Goal: Task Accomplishment & Management: Manage account settings

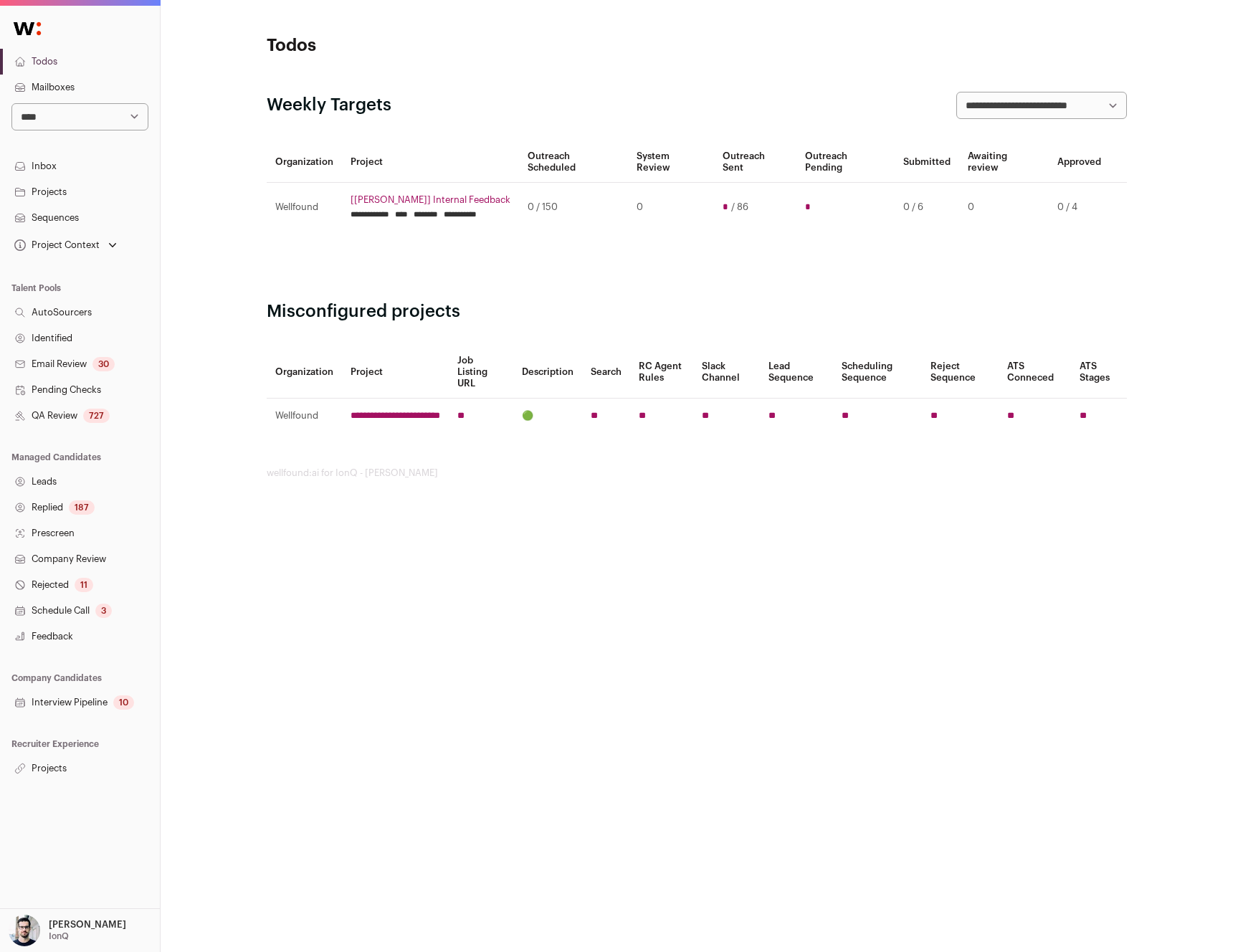
select select "*"
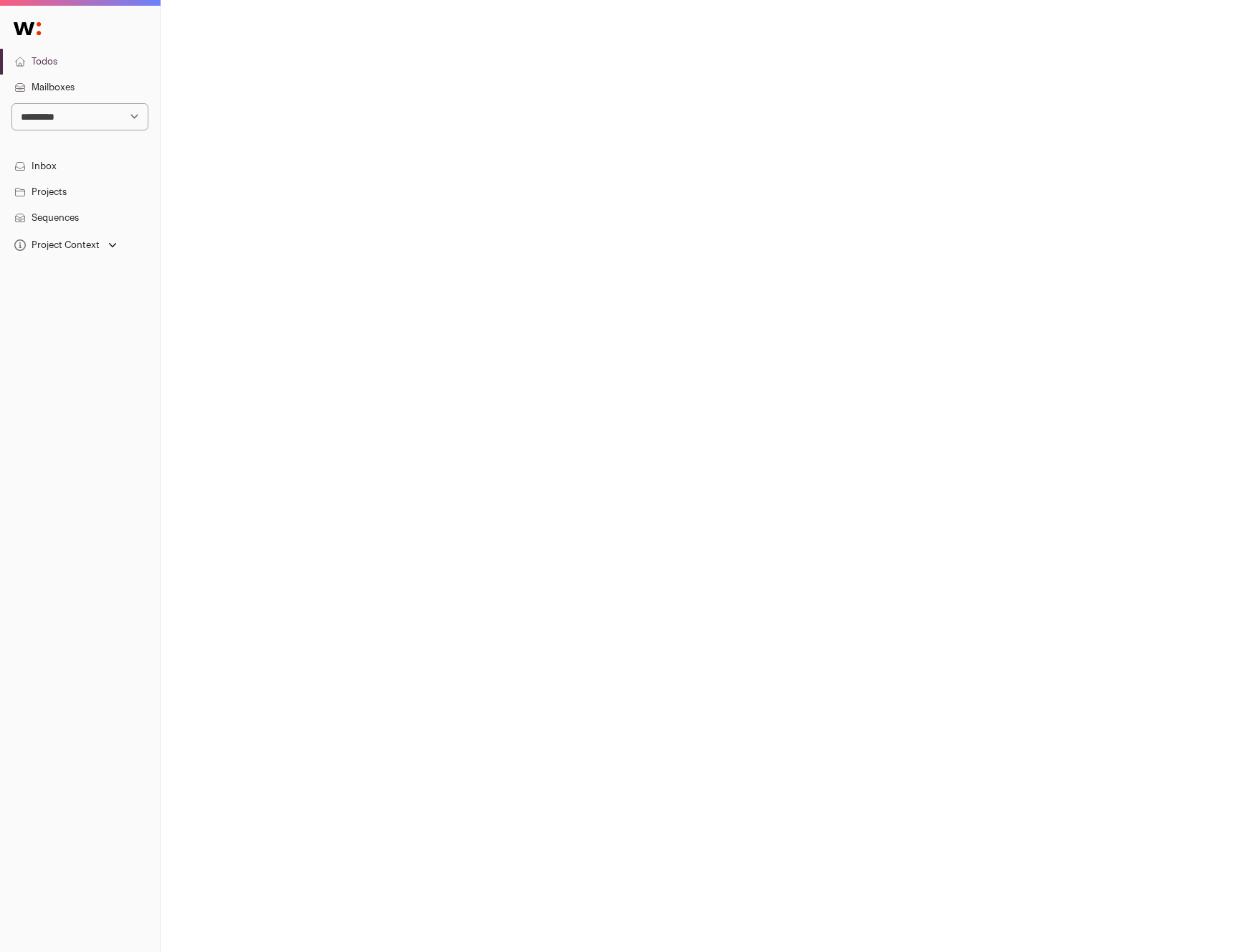
click at [100, 111] on select "**********" at bounding box center [79, 117] width 137 height 28
select select "***"
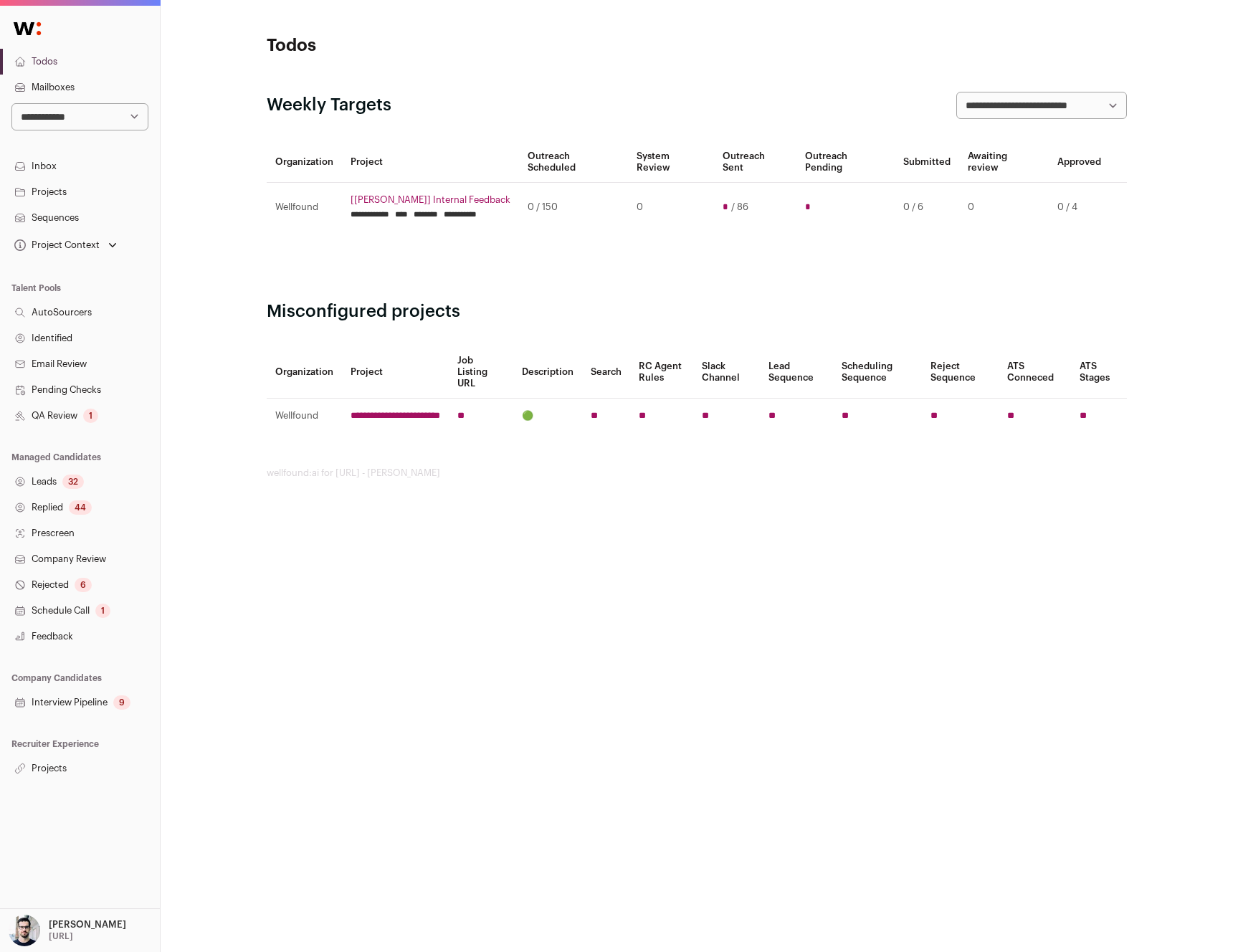
click at [58, 769] on link "Projects" at bounding box center [79, 768] width 160 height 26
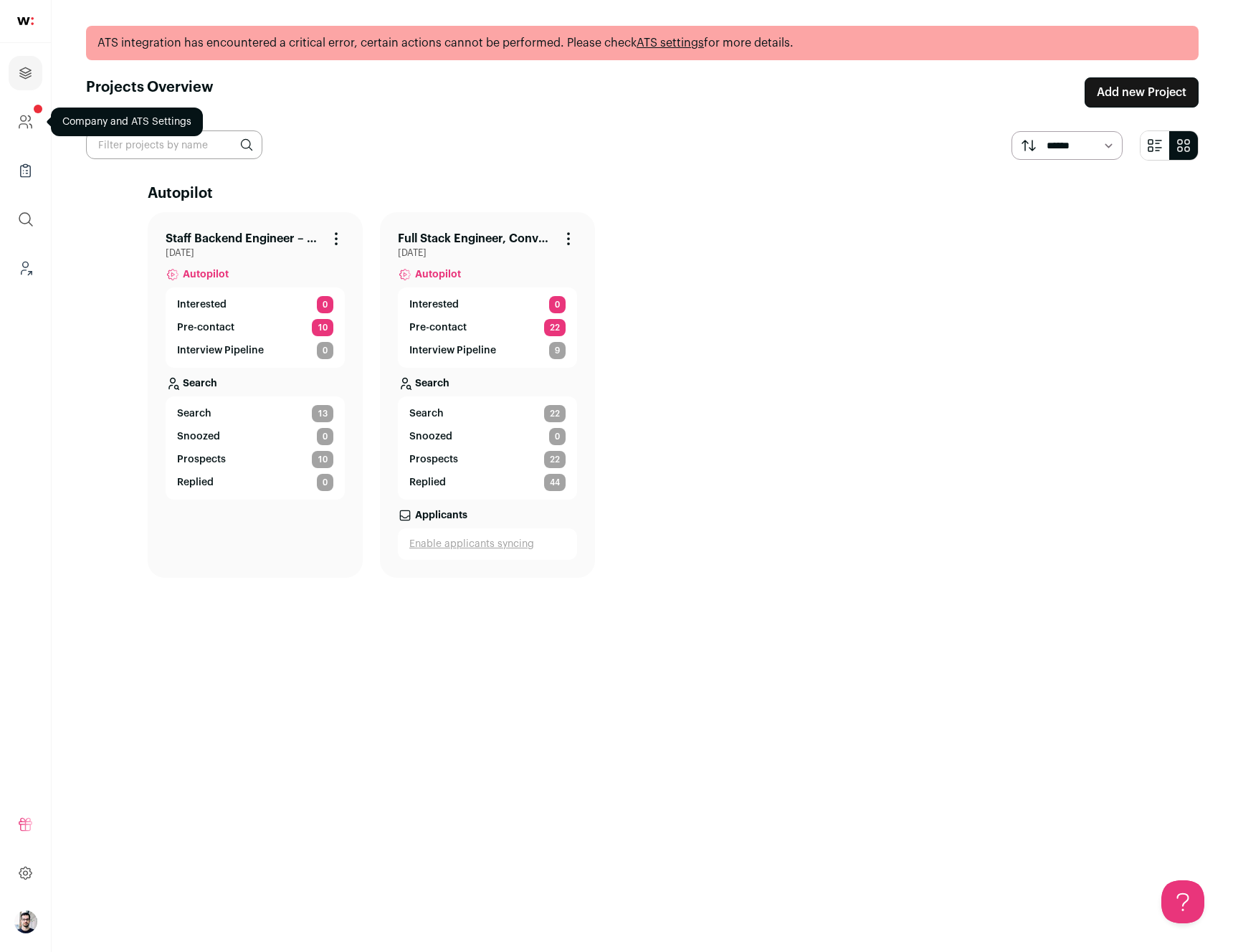
click at [33, 129] on icon "Company and ATS Settings" at bounding box center [25, 122] width 16 height 17
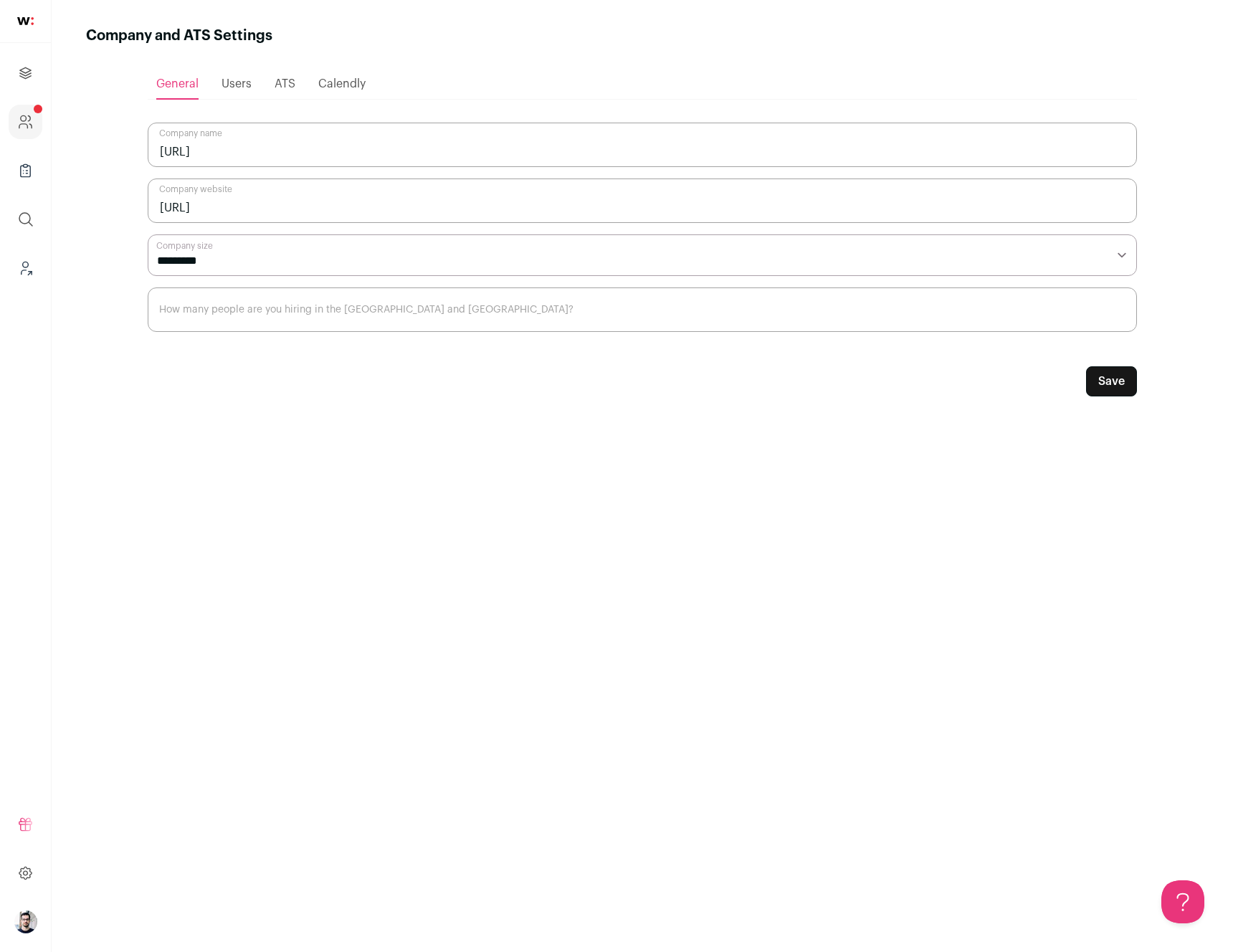
click at [226, 87] on span "Users" at bounding box center [236, 84] width 30 height 11
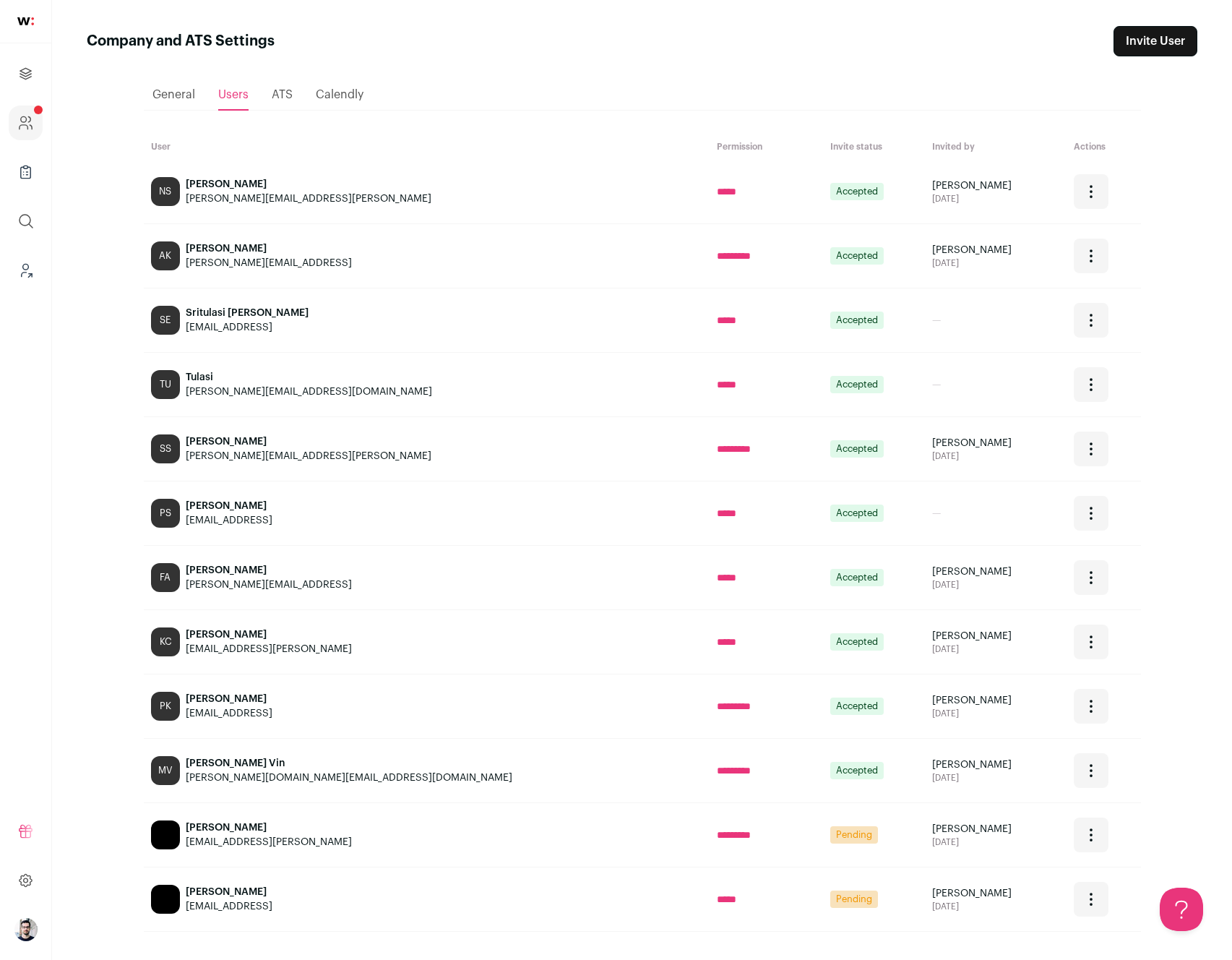
click at [1082, 317] on icon "Open dropdown" at bounding box center [1091, 320] width 17 height 17
click at [1082, 316] on icon "Open dropdown" at bounding box center [1091, 320] width 17 height 17
click at [1074, 261] on div "Open dropdown" at bounding box center [1091, 256] width 35 height 35
click at [86, 286] on main "Company and ATS Settings Invite User Loading... General Users ATS Calendly User…" at bounding box center [643, 513] width 1181 height 1027
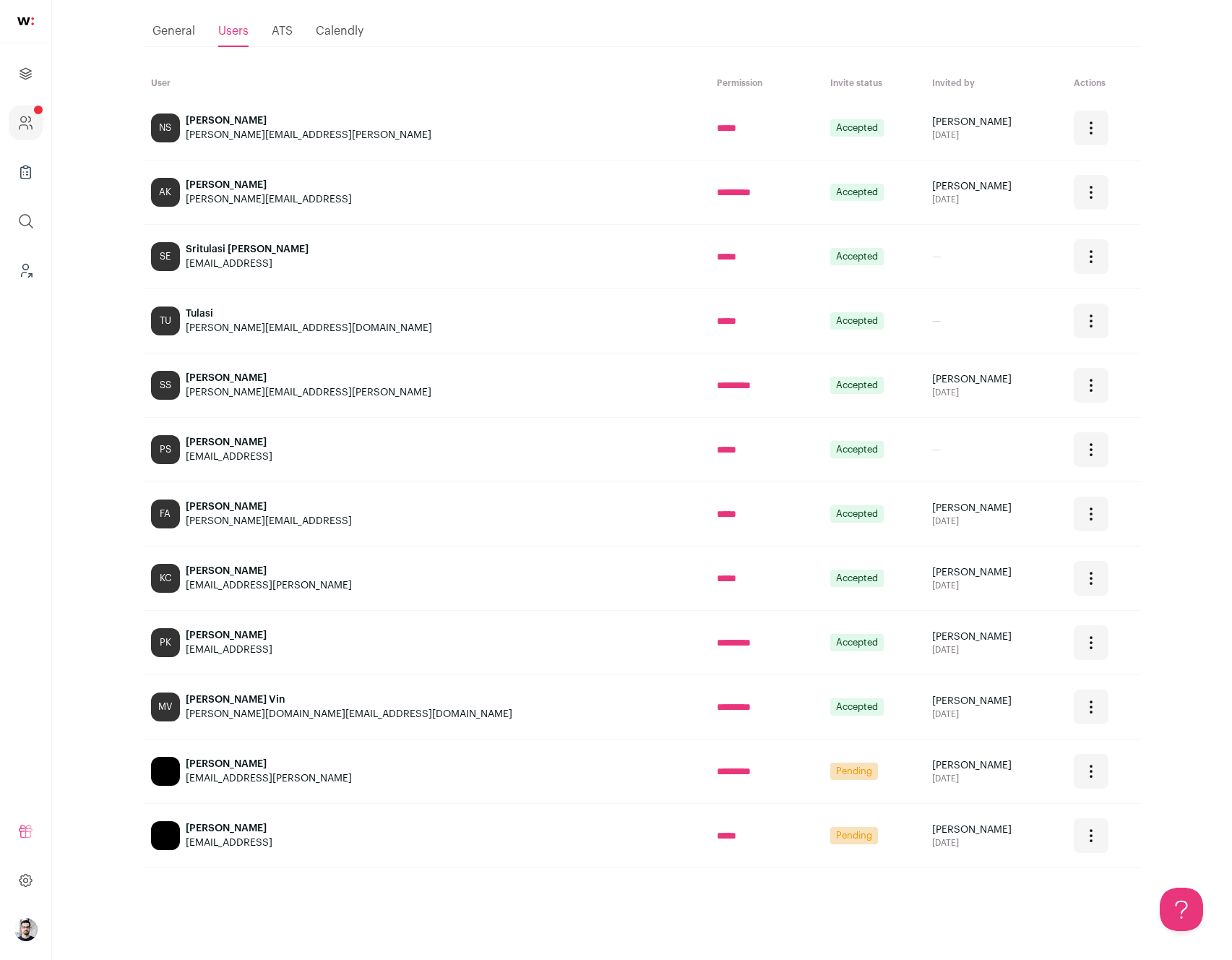
scroll to position [67, 0]
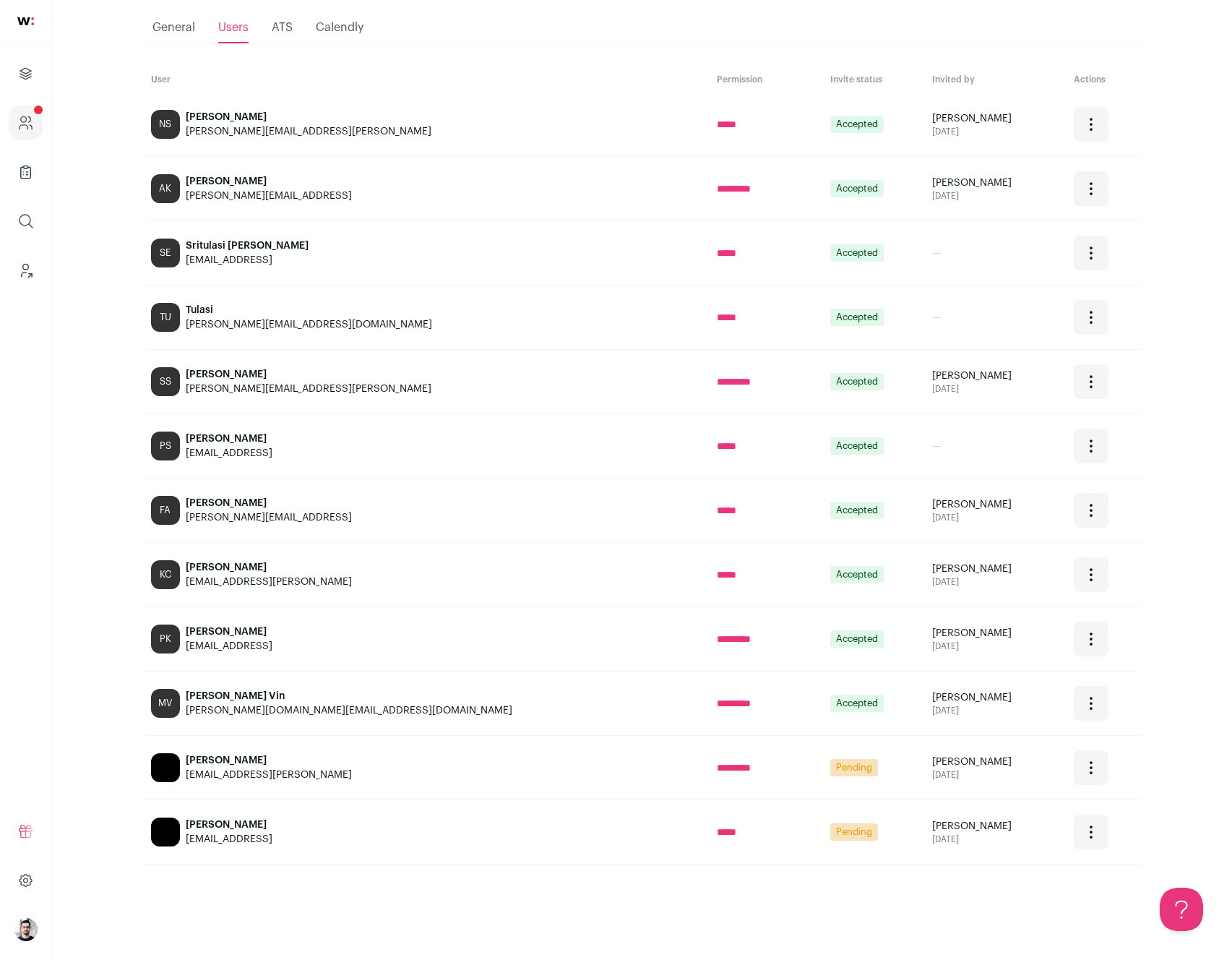
click at [68, 621] on main "Company and ATS Settings Invite User Loading... General Users ATS Calendly User…" at bounding box center [643, 446] width 1181 height 1027
drag, startPoint x: 24, startPoint y: 621, endPoint x: 83, endPoint y: 703, distance: 101.0
click at [83, 703] on body "Projects Company and ATS Settings Company Lists (Experimental) Global Search Le…" at bounding box center [616, 446] width 1232 height 1027
click at [83, 703] on main "Company and ATS Settings Invite User Loading... General Users ATS Calendly User…" at bounding box center [643, 446] width 1181 height 1027
click at [75, 683] on main "Company and ATS Settings Invite User Loading... General Users ATS Calendly User…" at bounding box center [643, 446] width 1181 height 1027
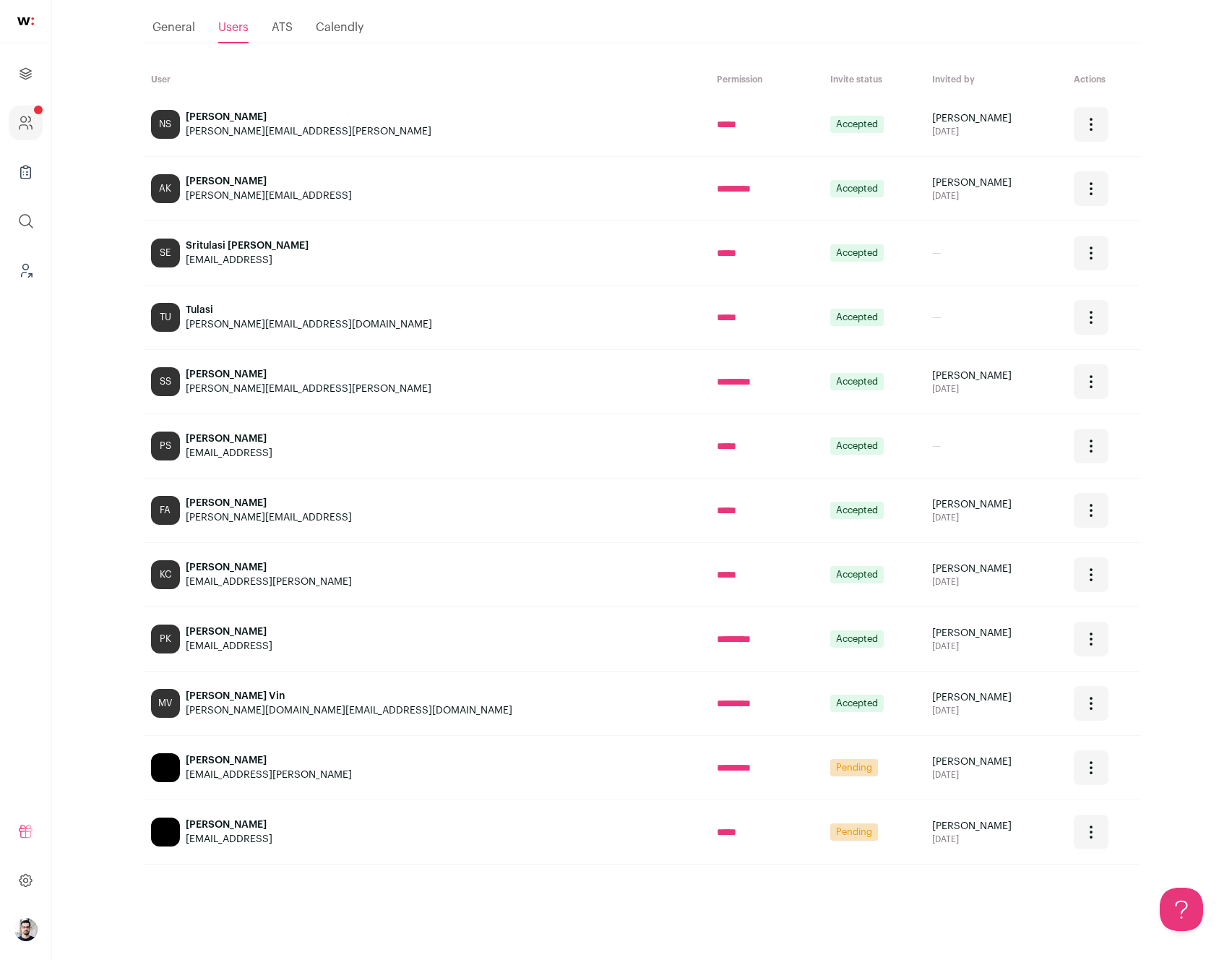
click at [104, 357] on main "Company and ATS Settings Invite User Loading... General Users ATS Calendly User…" at bounding box center [643, 446] width 1181 height 1027
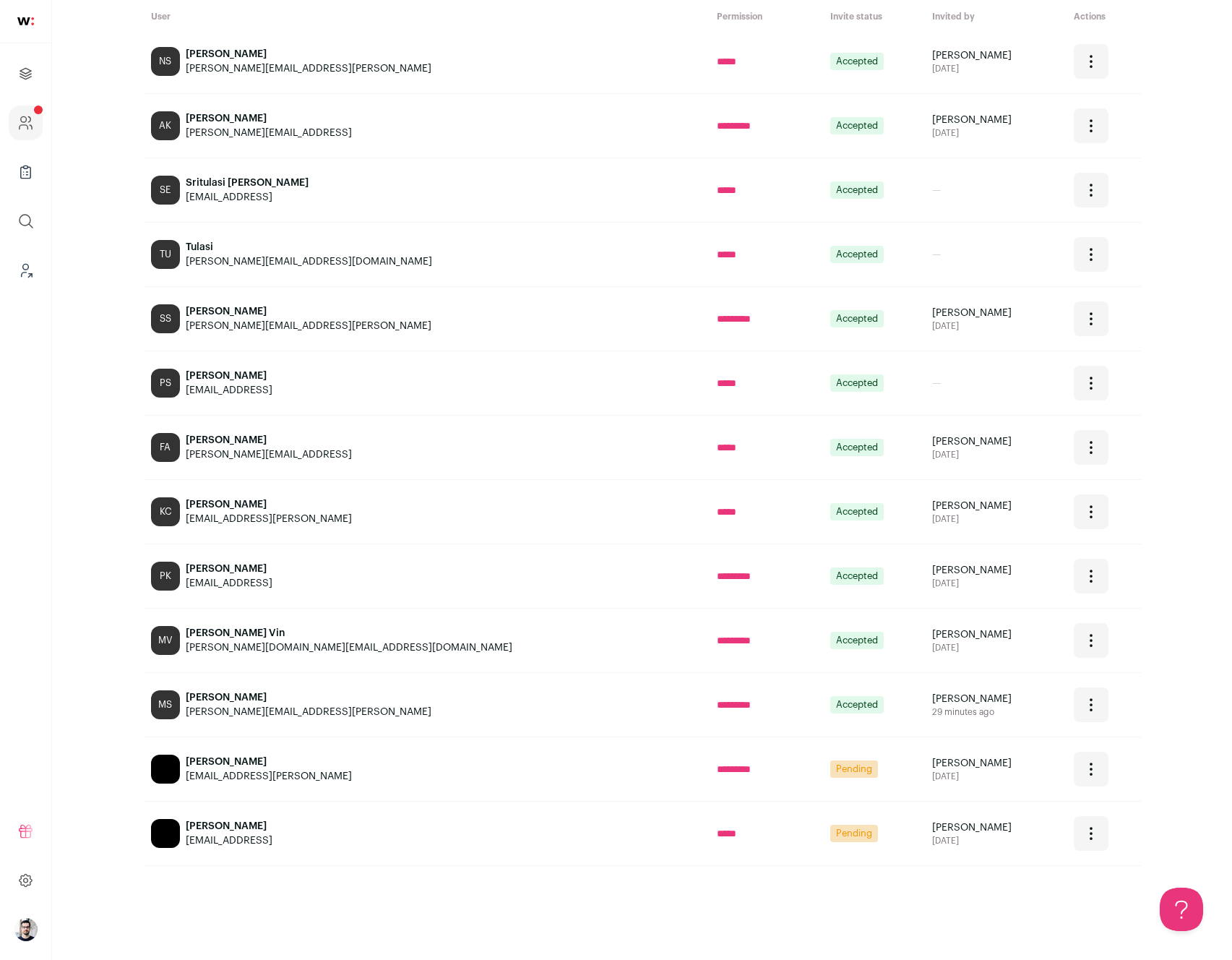
scroll to position [131, 0]
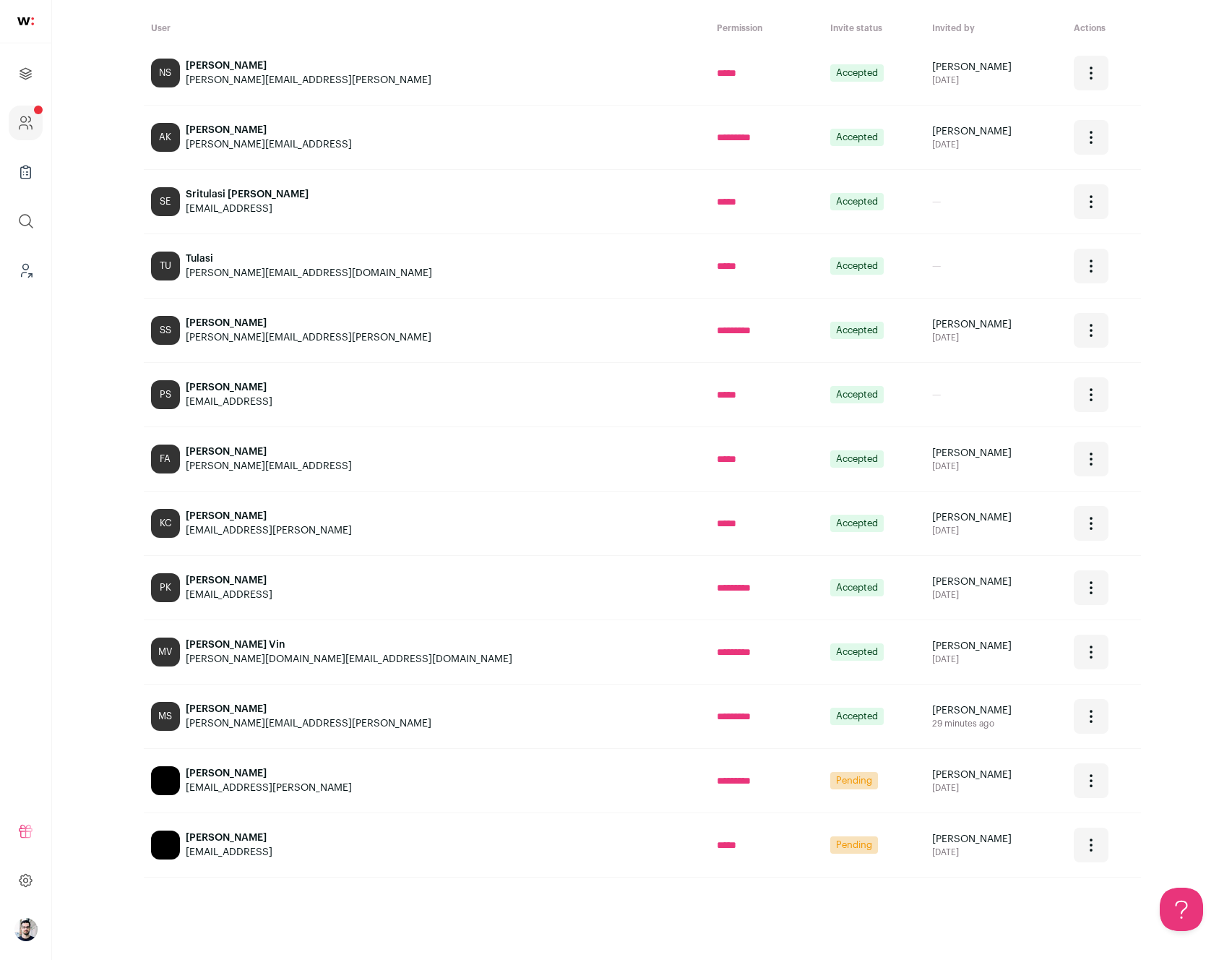
scroll to position [131, 0]
